Goal: Information Seeking & Learning: Find specific fact

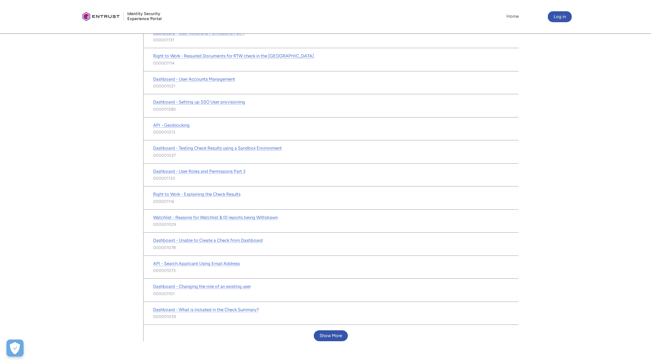
scroll to position [230, 0]
click at [330, 332] on button "Show More" at bounding box center [331, 334] width 34 height 11
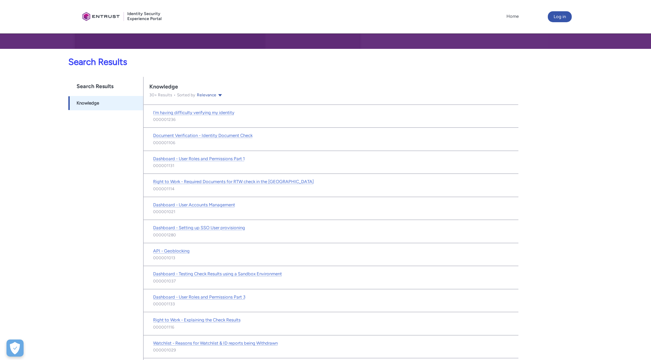
scroll to position [0, 0]
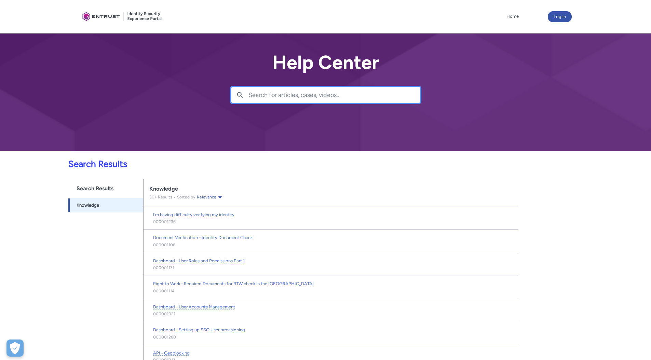
click at [349, 96] on input "Search for articles, cases, videos..." at bounding box center [335, 95] width 172 height 16
click at [273, 96] on input "identity check" at bounding box center [335, 95] width 172 height 16
click at [279, 94] on input "identity soct check" at bounding box center [335, 95] width 172 height 16
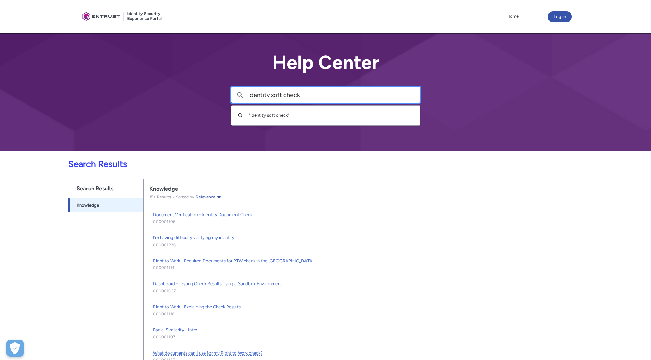
type input "identity soft check"
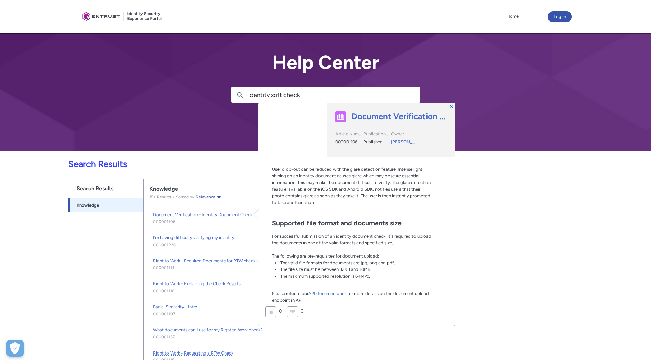
scroll to position [567, 0]
click at [334, 296] on link "API documentation" at bounding box center [327, 293] width 39 height 5
